Goal: Task Accomplishment & Management: Manage account settings

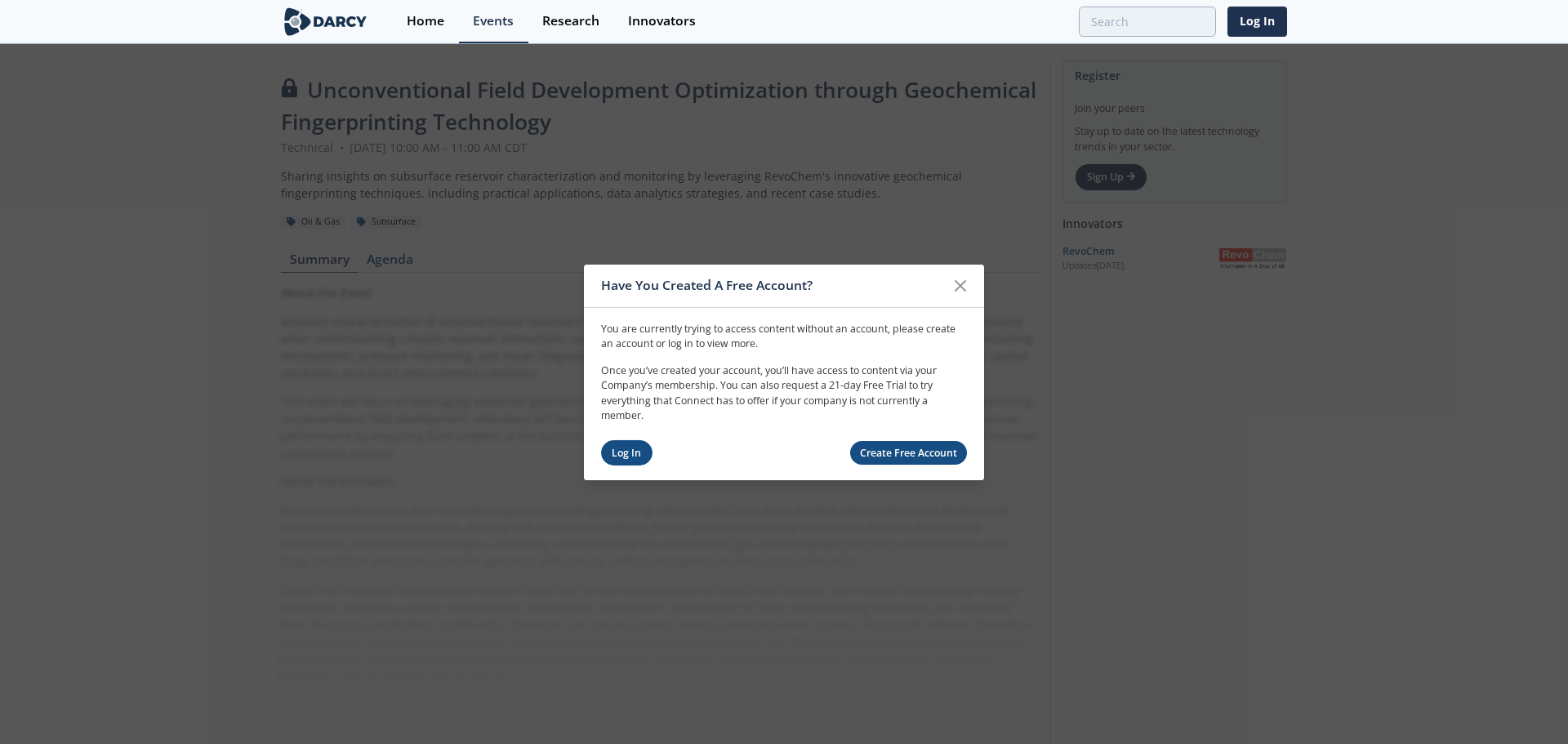
click at [605, 451] on link "Log In" at bounding box center [626, 452] width 52 height 25
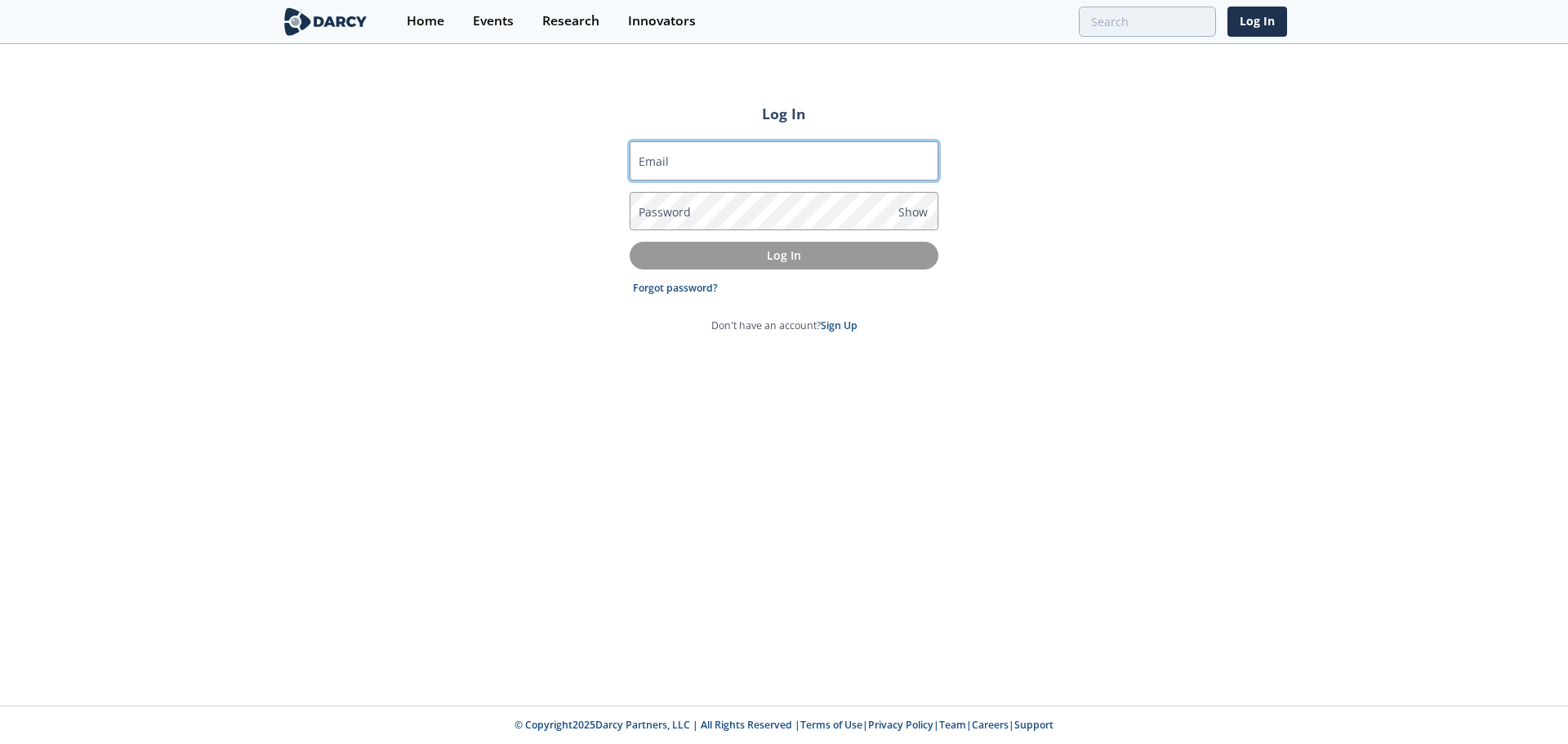
drag, startPoint x: 802, startPoint y: 156, endPoint x: 801, endPoint y: 173, distance: 17.0
click at [802, 156] on input "Email" at bounding box center [784, 161] width 309 height 39
click at [757, 156] on input "[EMAIL_ADDRESS][DOMAIN_NAME]" at bounding box center [784, 161] width 309 height 39
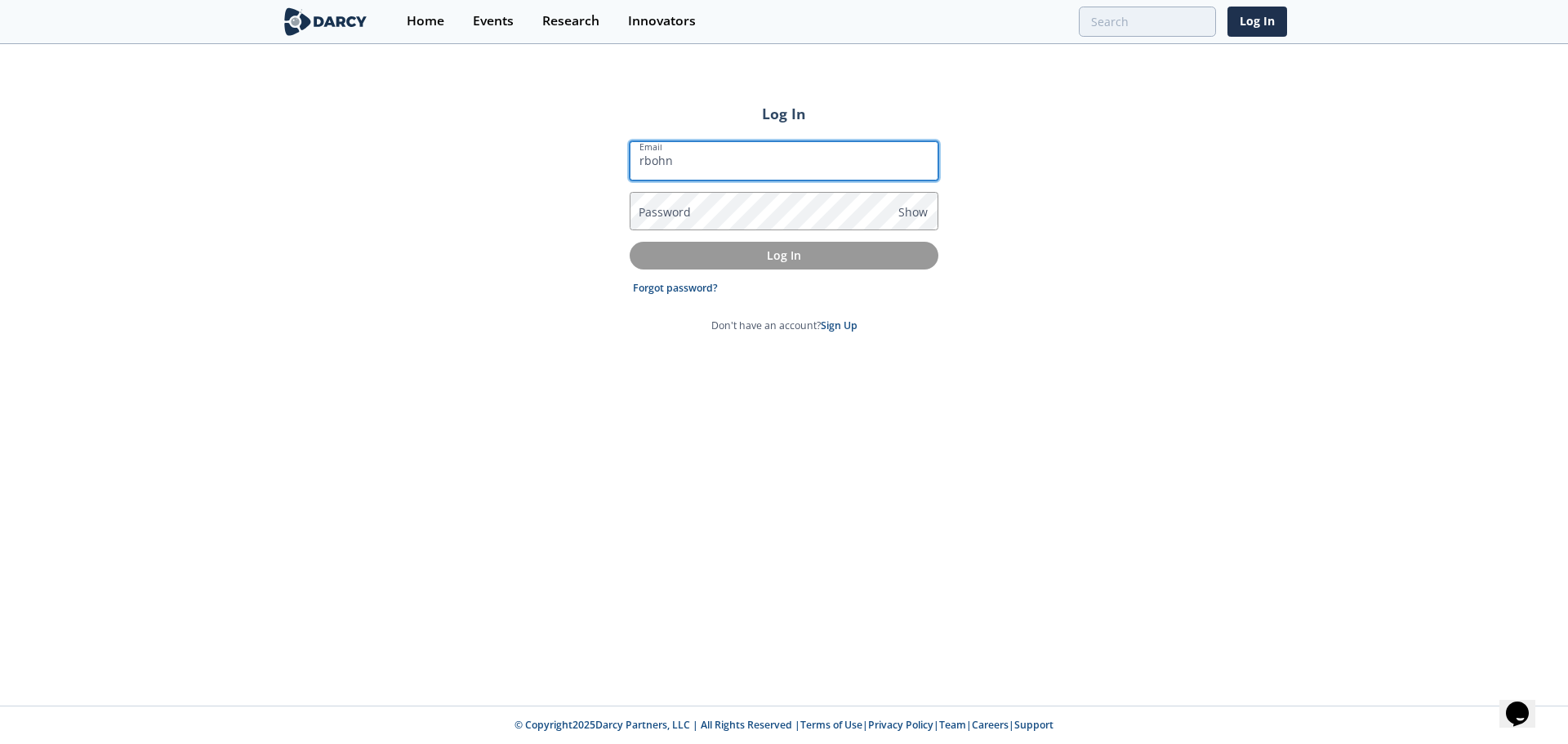
type input "[EMAIL_ADDRESS][DOMAIN_NAME]"
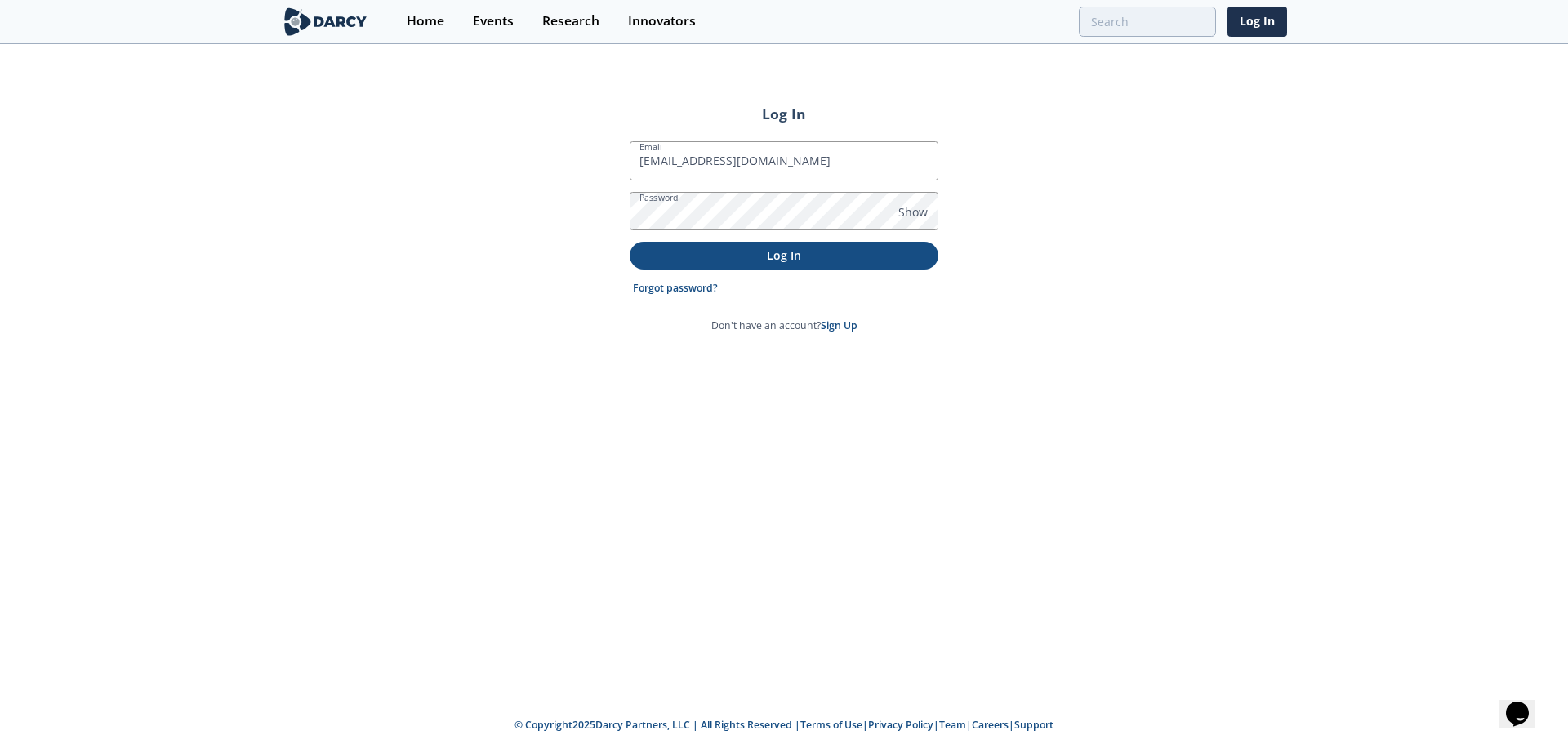
click at [758, 265] on button "Log In" at bounding box center [784, 254] width 309 height 27
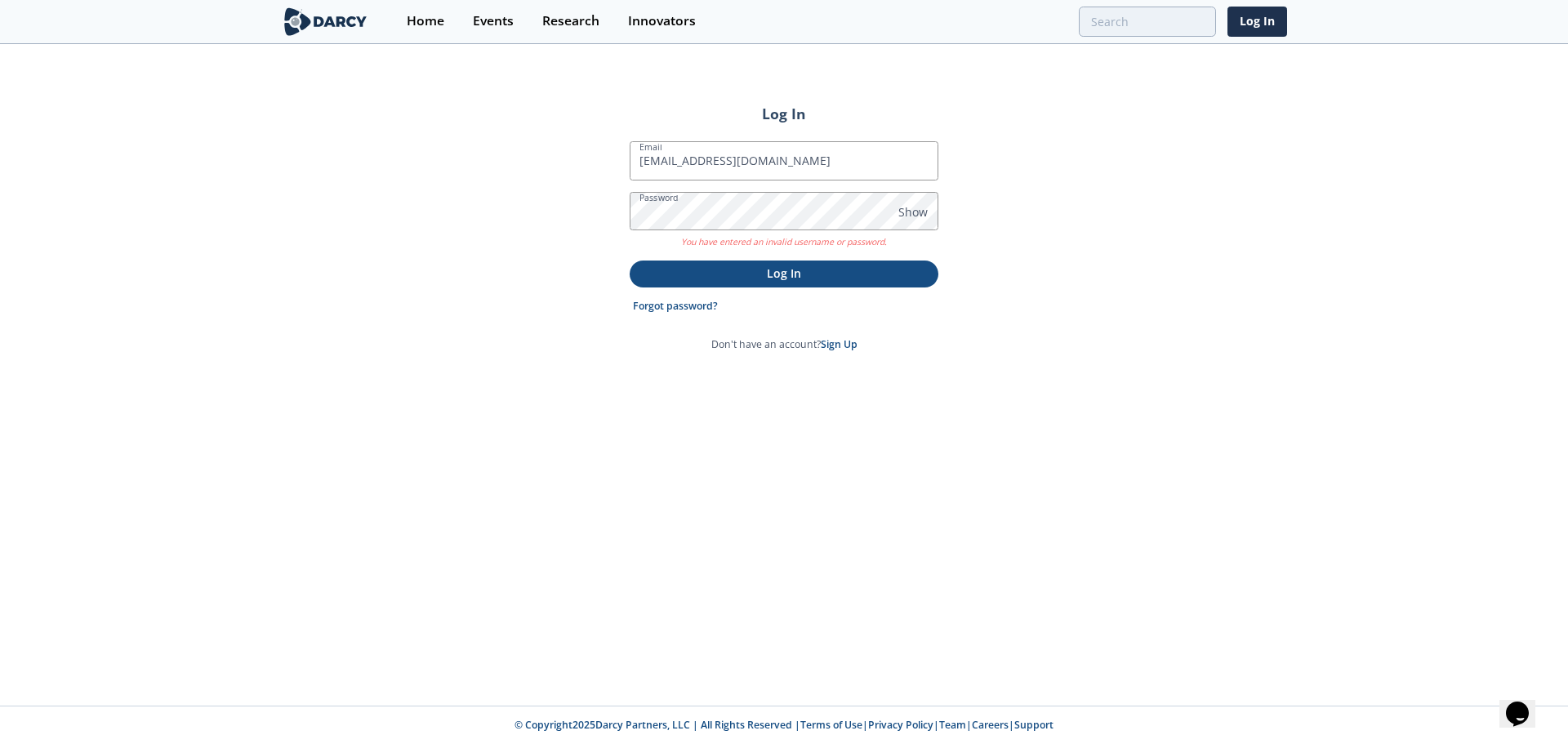
click at [770, 278] on p "Log In" at bounding box center [784, 274] width 286 height 17
click at [714, 304] on link "Forgot password?" at bounding box center [675, 306] width 85 height 15
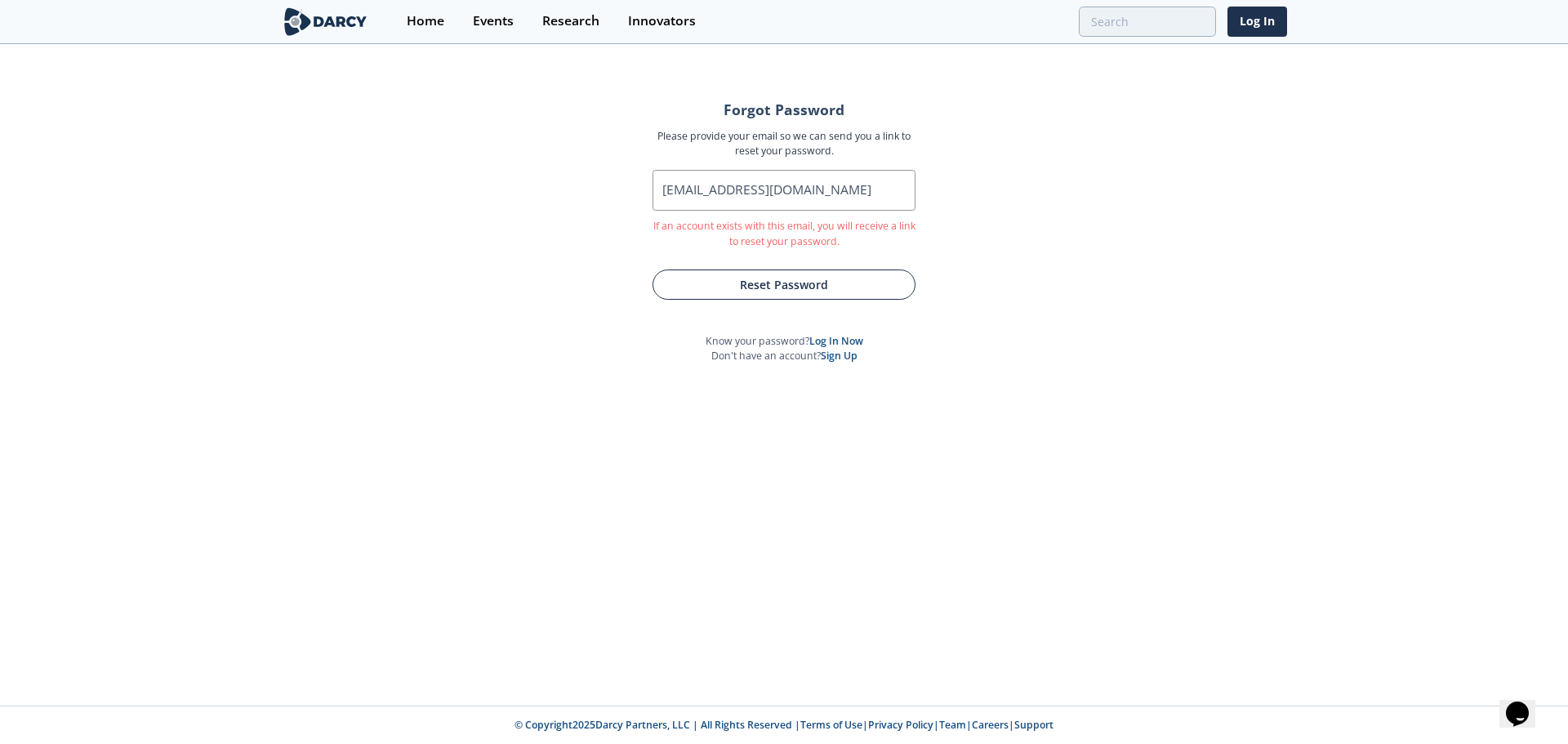
click at [742, 273] on button "Reset Password" at bounding box center [784, 284] width 263 height 31
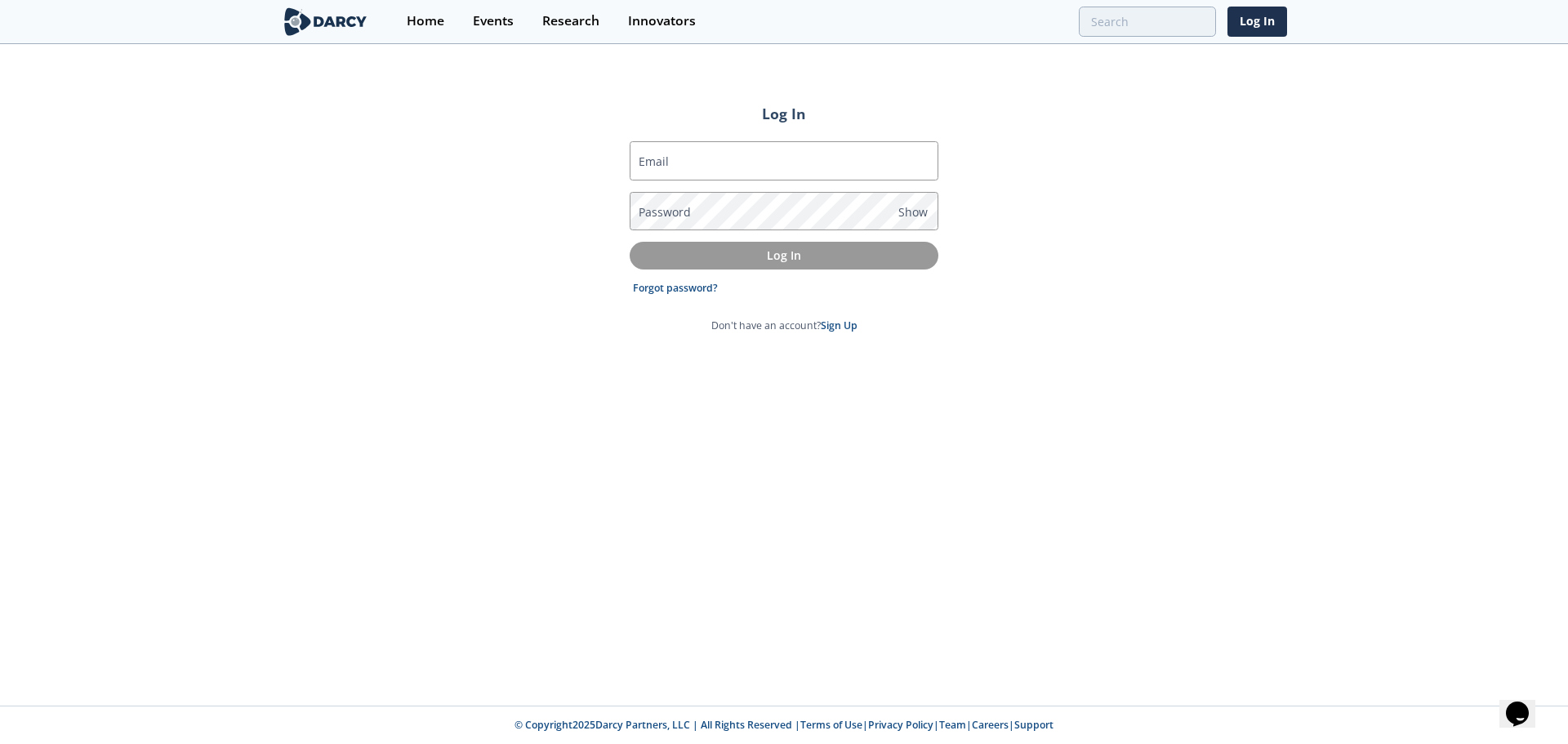
click at [264, 241] on div "Log In Email Password Show Log In Forgot password? Don't have an account? Sign …" at bounding box center [784, 375] width 1568 height 659
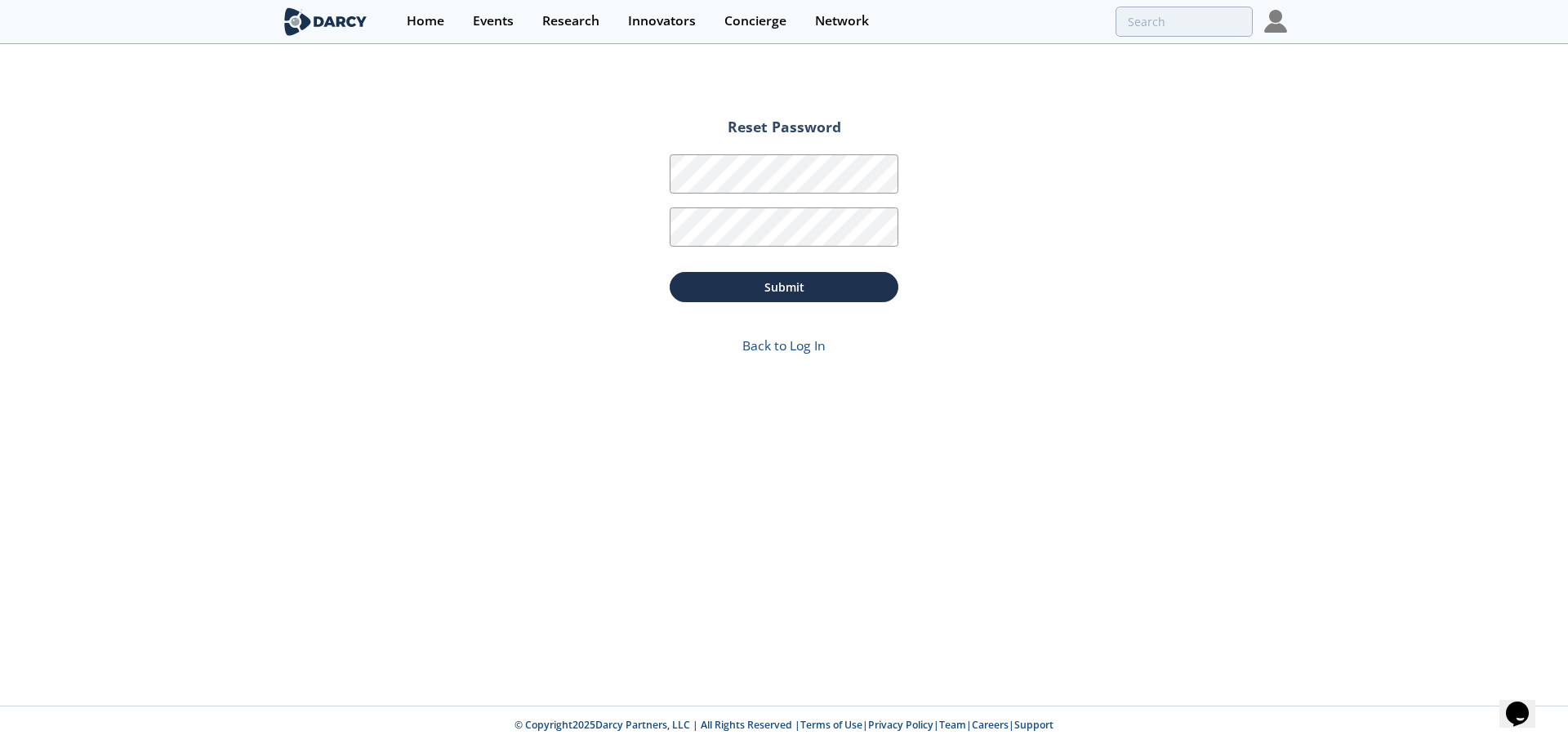
click at [658, 431] on div "Reset Password Password Password Confirmation Submit Back to Log In" at bounding box center [784, 375] width 1568 height 659
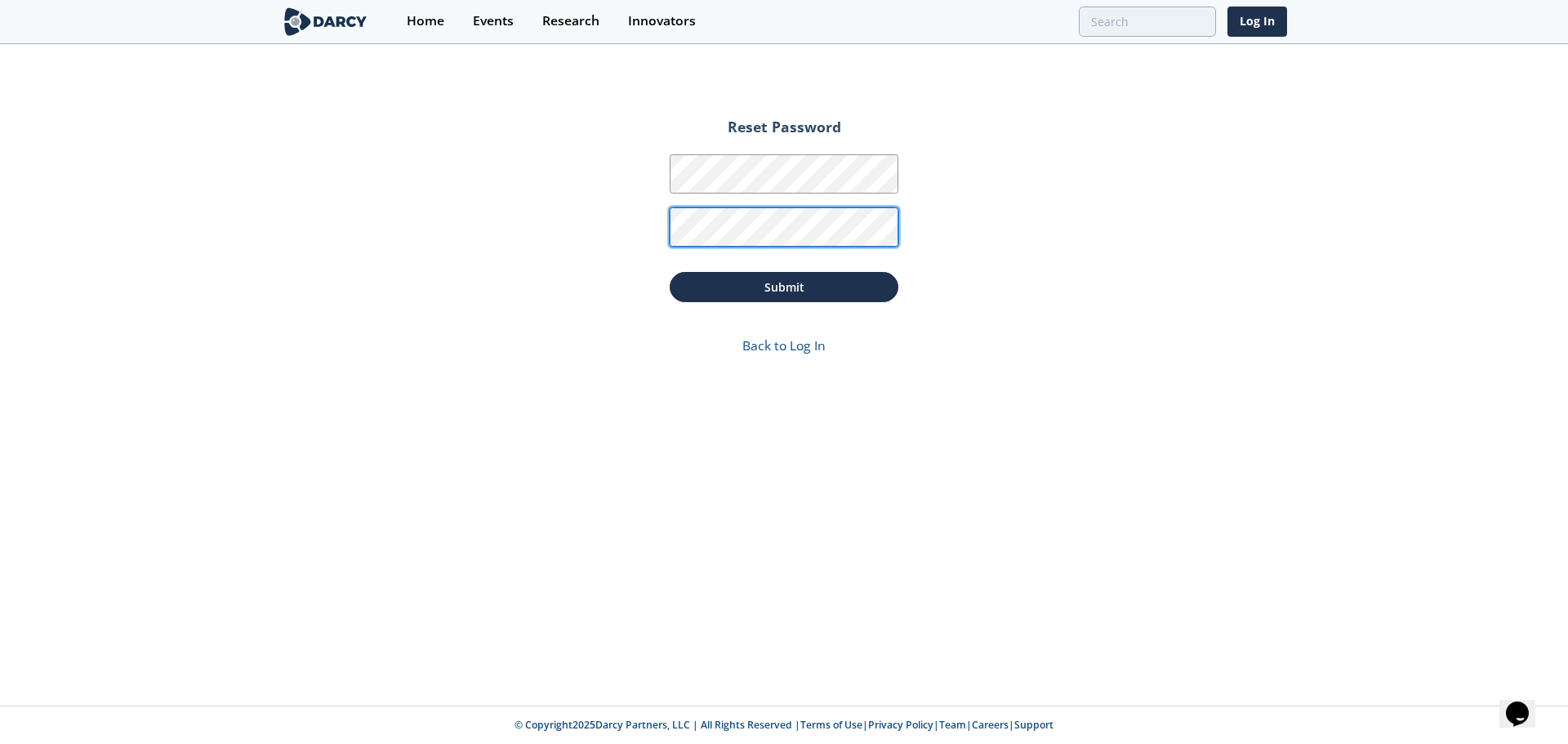
click at [670, 272] on button "Submit" at bounding box center [784, 287] width 228 height 31
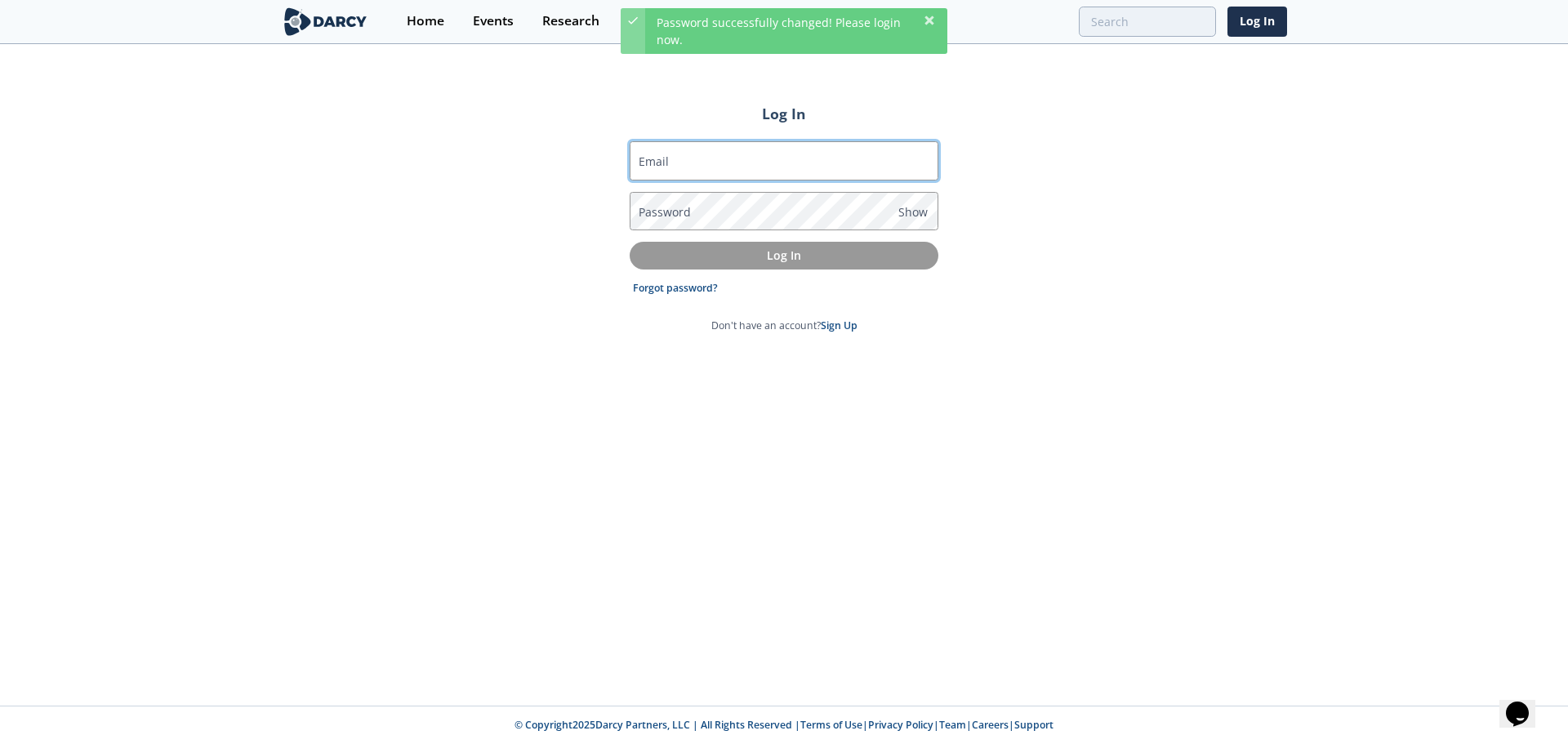
click at [742, 168] on input "Email" at bounding box center [784, 161] width 309 height 39
type input "rbohn@sm-energy.com"
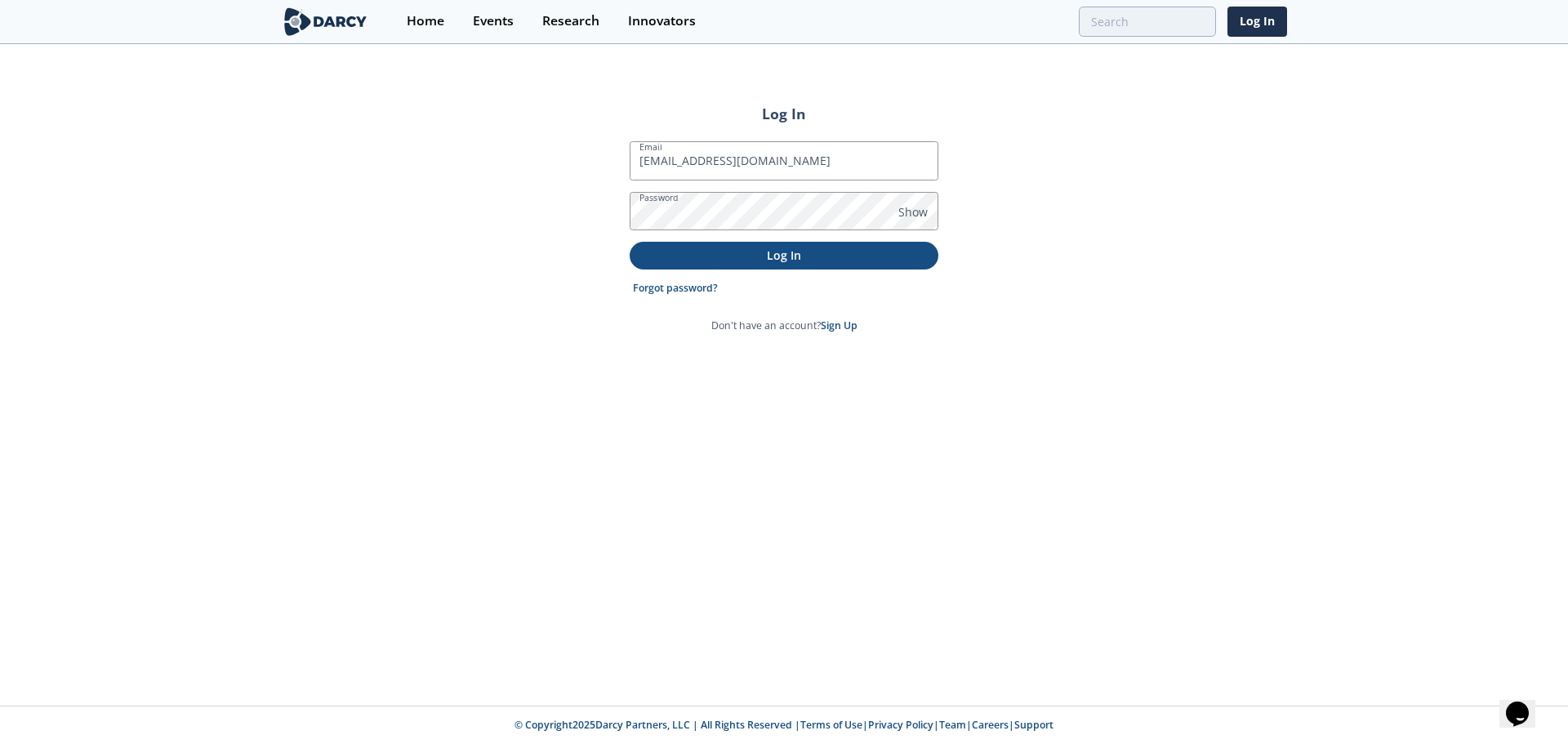
click at [736, 248] on p "Log In" at bounding box center [784, 255] width 286 height 17
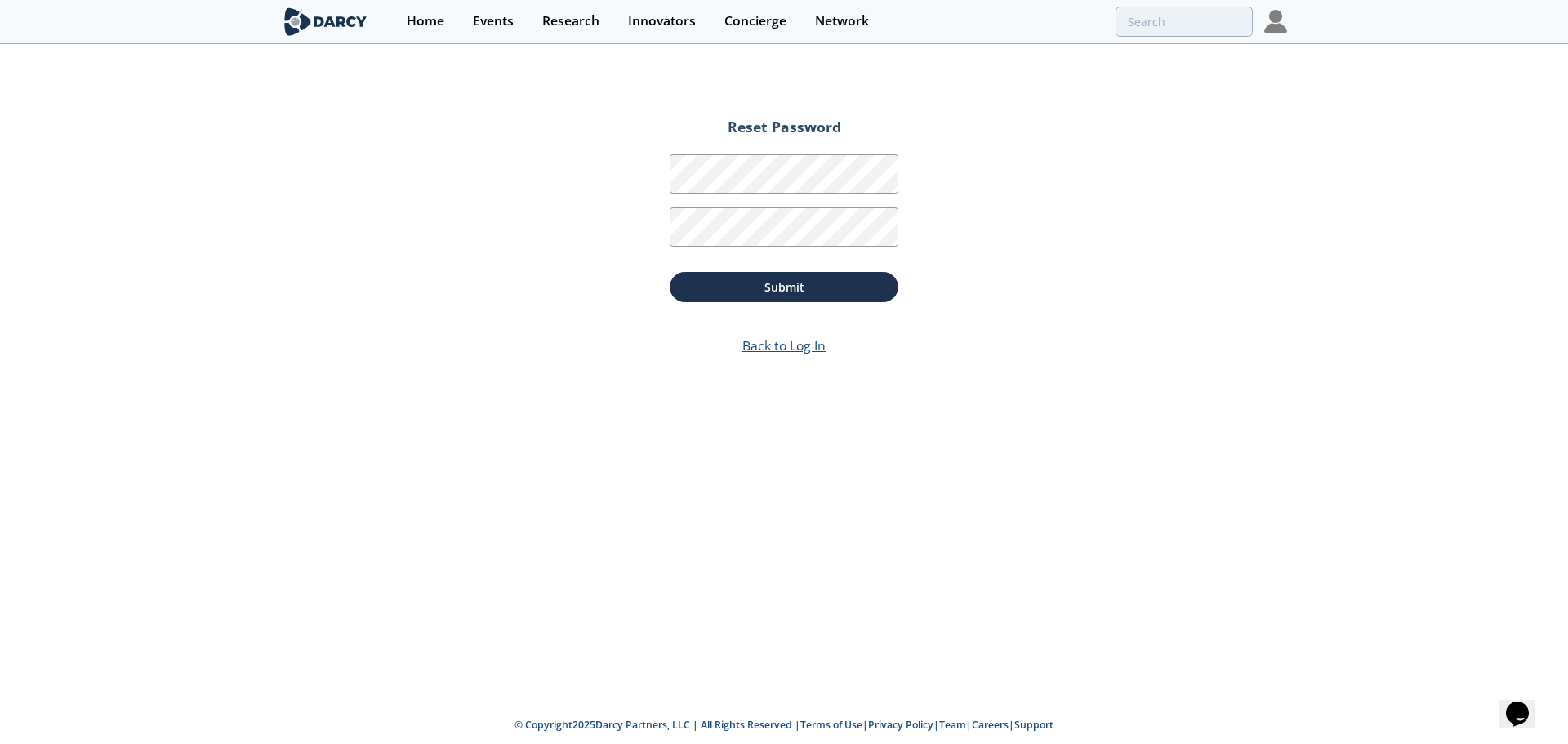
click at [802, 347] on link "Back to Log In" at bounding box center [784, 345] width 83 height 18
click at [791, 348] on link "Back to Log In" at bounding box center [784, 345] width 83 height 18
click at [1270, 29] on img at bounding box center [1275, 21] width 23 height 23
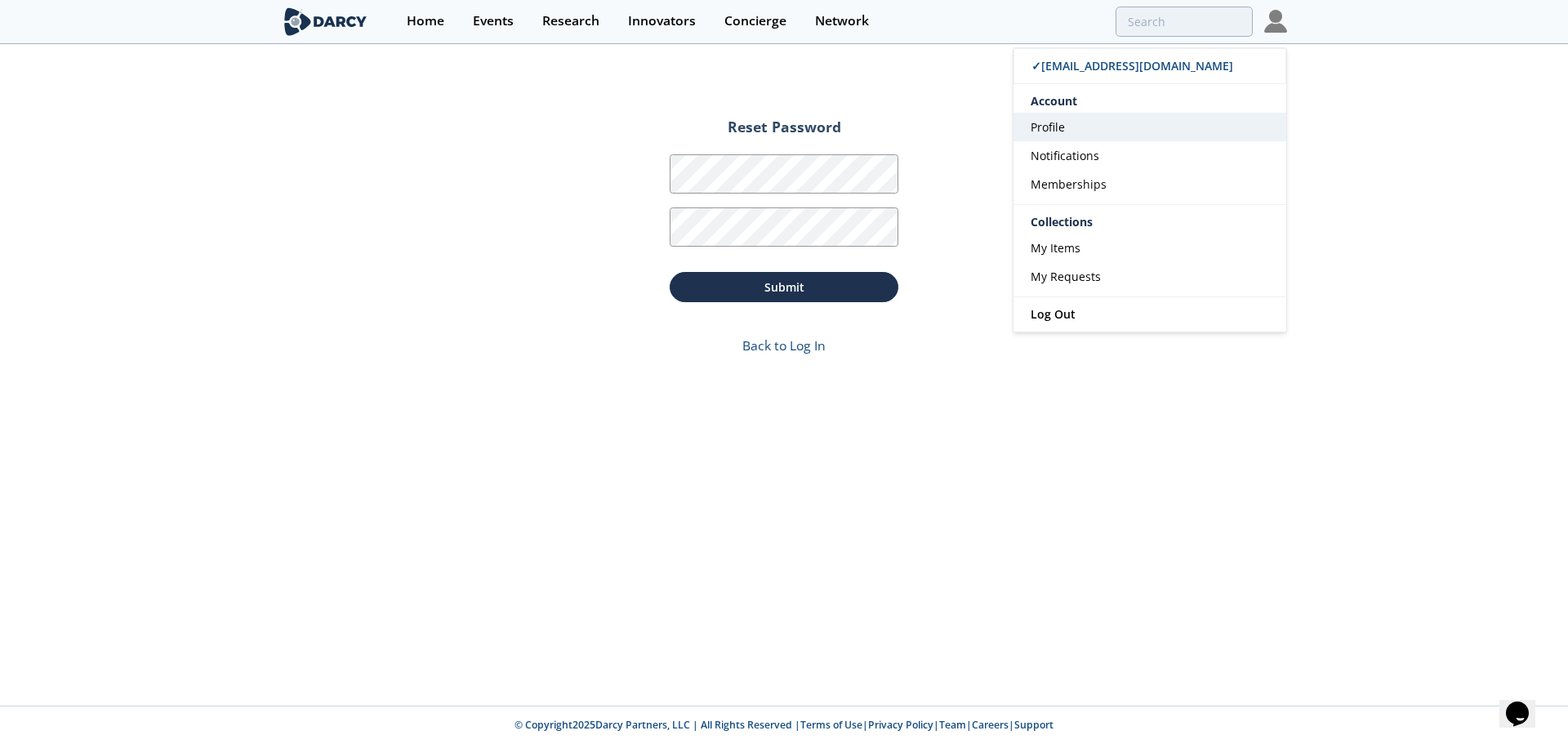
click at [1081, 122] on link "Profile" at bounding box center [1150, 127] width 273 height 29
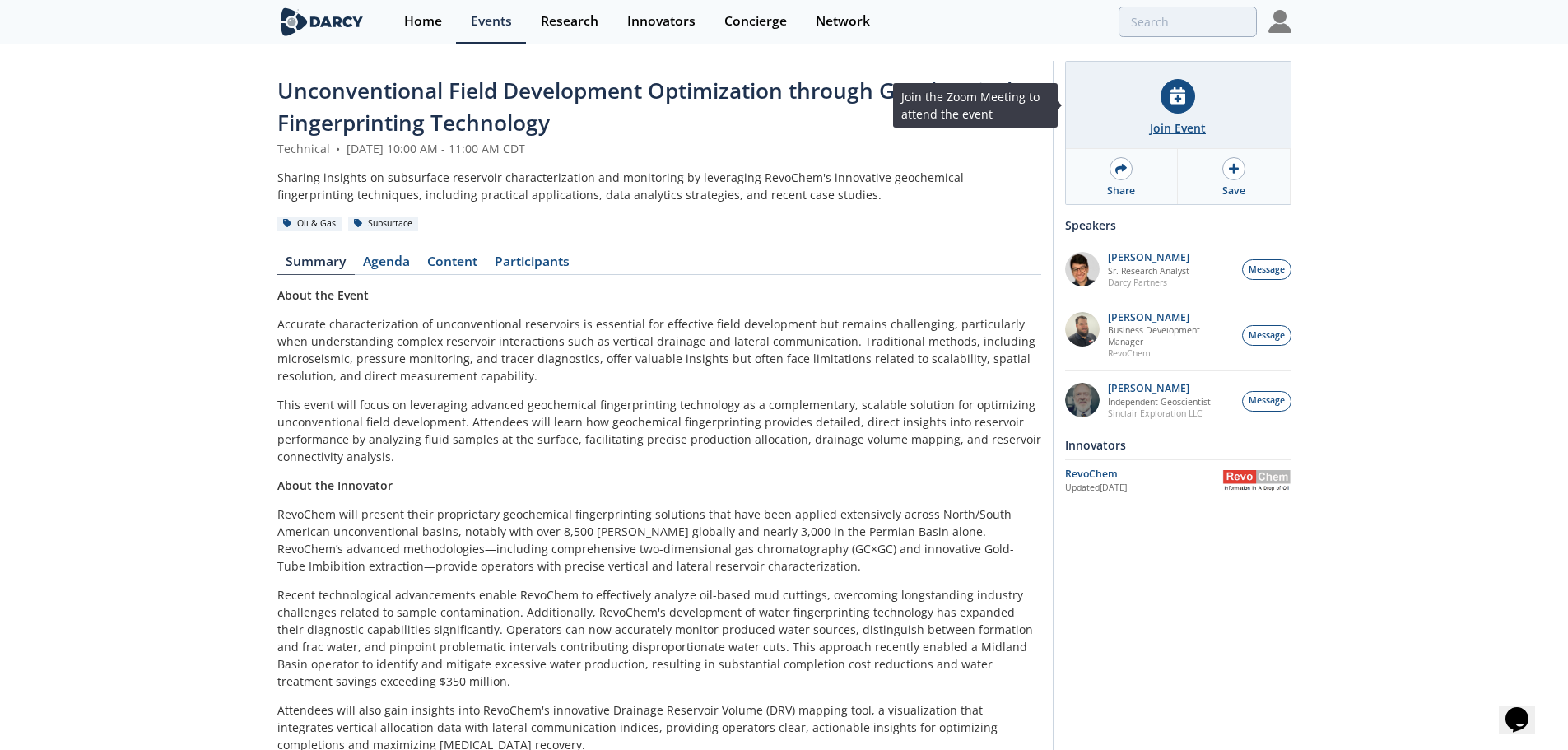
click at [1163, 93] on div at bounding box center [1178, 96] width 34 height 34
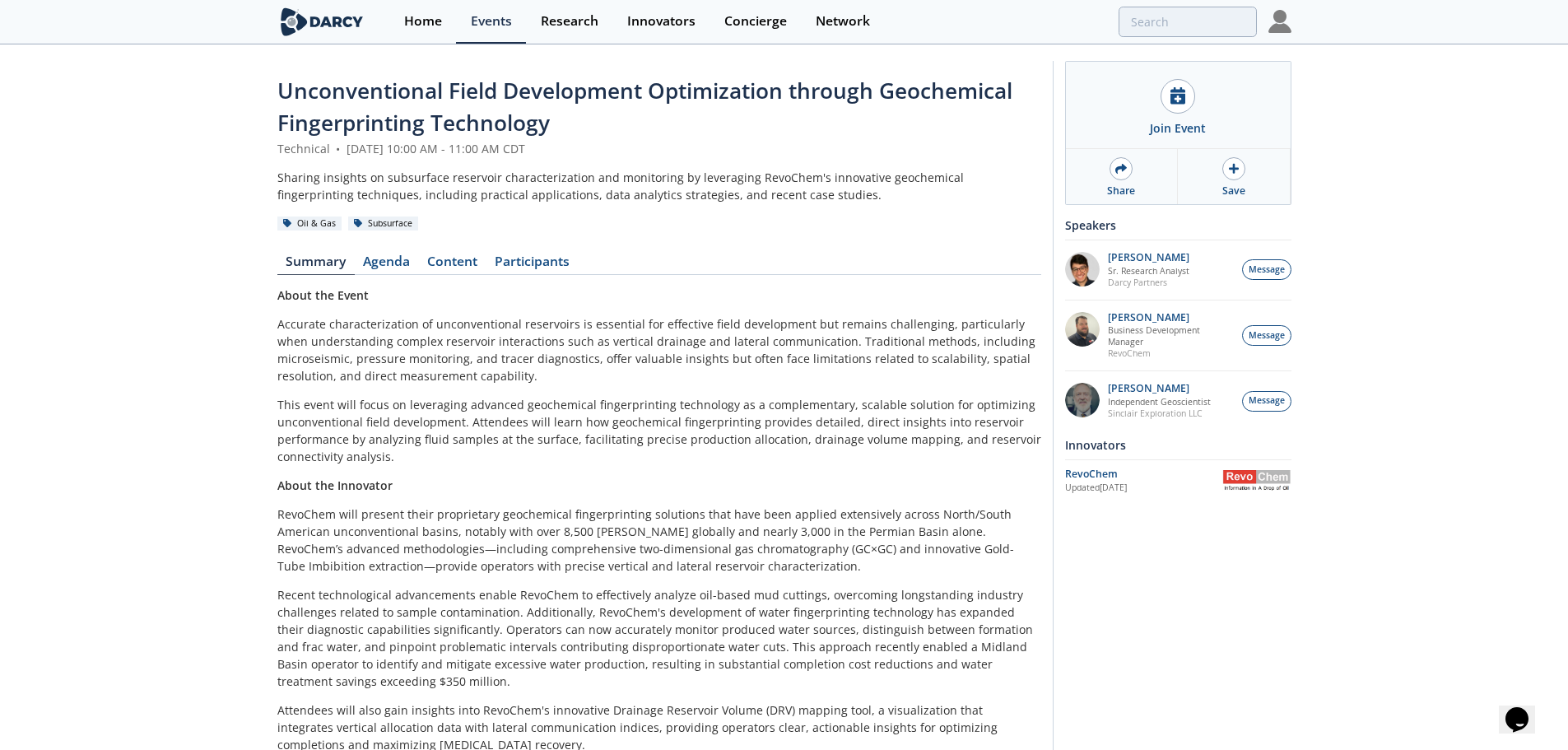
click at [167, 195] on div "Unconventional Field Development Optimization through Geochemical Fingerprintin…" at bounding box center [784, 420] width 1568 height 747
